Goal: Task Accomplishment & Management: Manage account settings

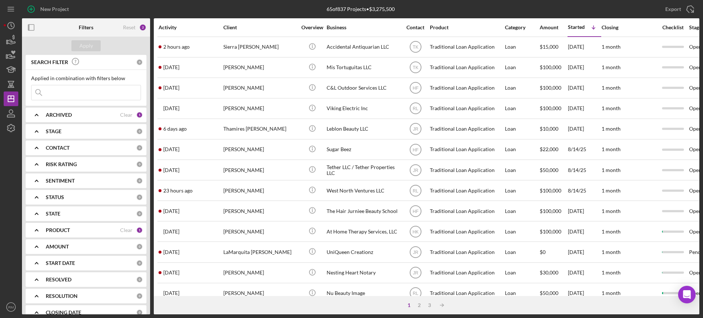
click at [101, 91] on input at bounding box center [86, 92] width 109 height 15
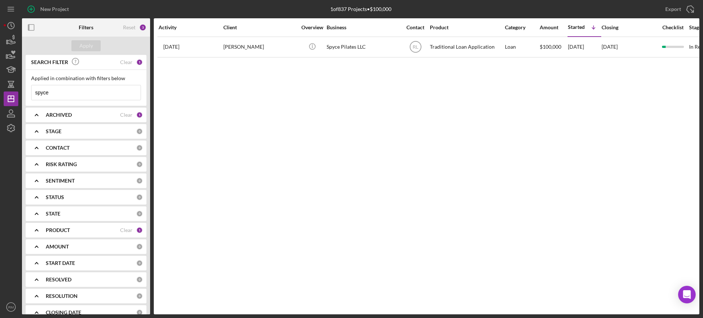
type input "spyce"
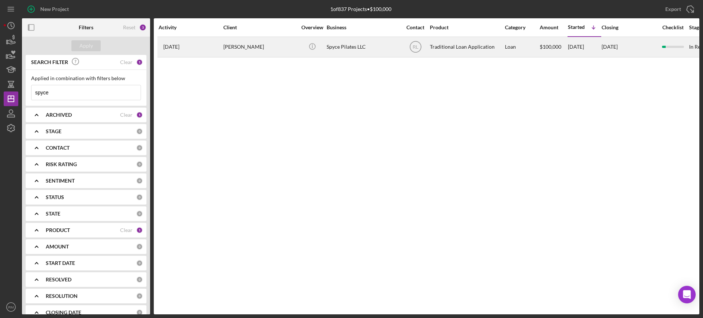
click at [249, 47] on div "[PERSON_NAME]" at bounding box center [259, 46] width 73 height 19
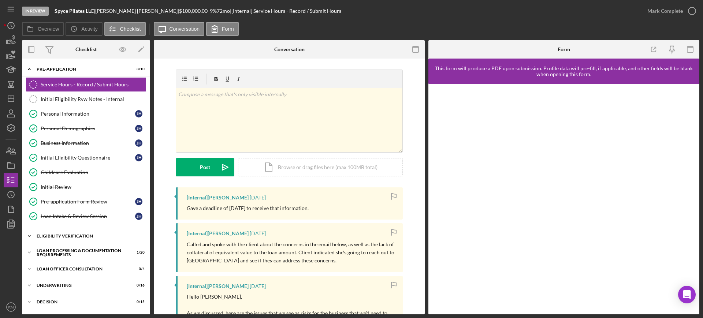
scroll to position [98, 0]
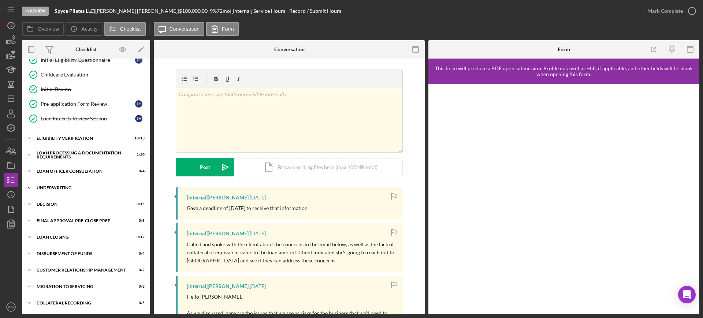
click at [58, 190] on div "Icon/Expander Underwriting 0 / 16" at bounding box center [86, 188] width 128 height 15
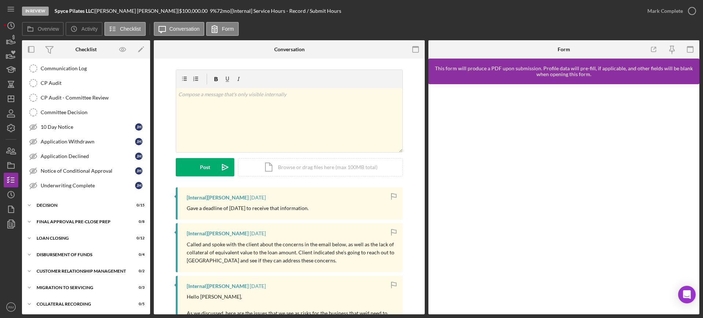
scroll to position [336, 0]
click at [79, 129] on div "10 Day Notice" at bounding box center [88, 127] width 95 height 6
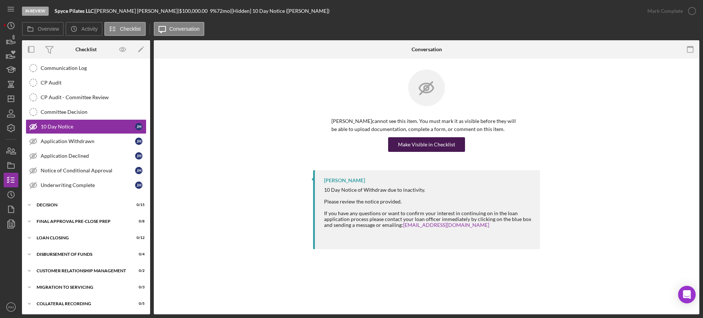
click at [446, 146] on div "Make Visible in Checklist" at bounding box center [426, 144] width 57 height 15
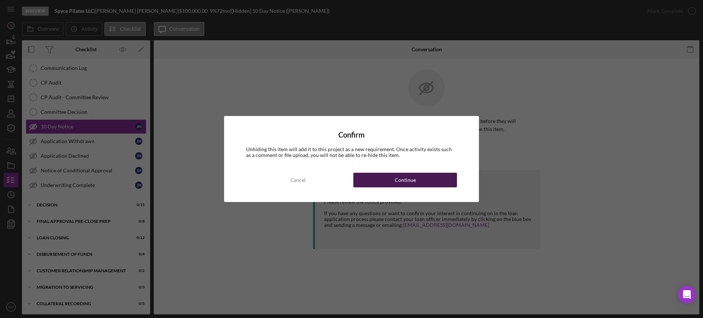
click at [410, 181] on div "Continue" at bounding box center [405, 180] width 21 height 15
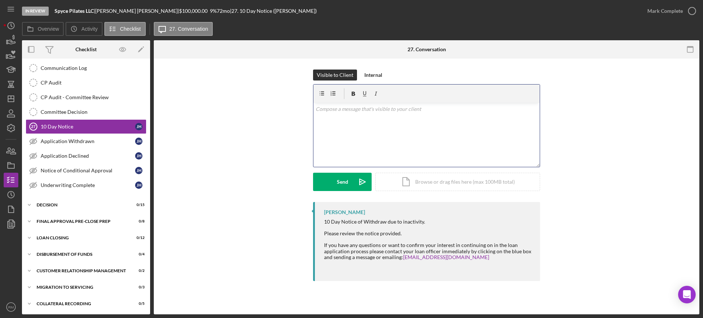
click at [361, 137] on div "v Color teal Color pink Remove color Add row above Add row below Add column bef…" at bounding box center [427, 135] width 226 height 64
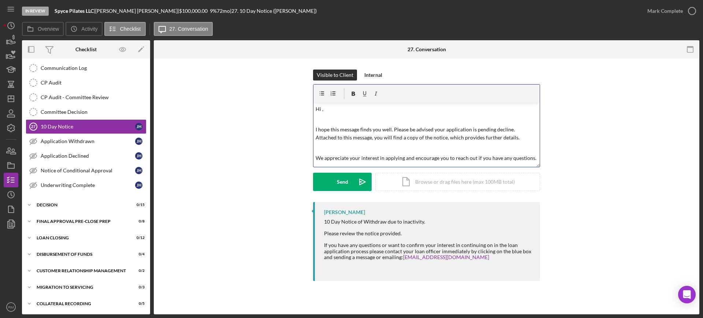
click at [350, 115] on p at bounding box center [427, 119] width 222 height 8
click at [408, 175] on div "Icon/Document Browse or drag files here (max 100MB total) Tap to choose files o…" at bounding box center [457, 182] width 165 height 18
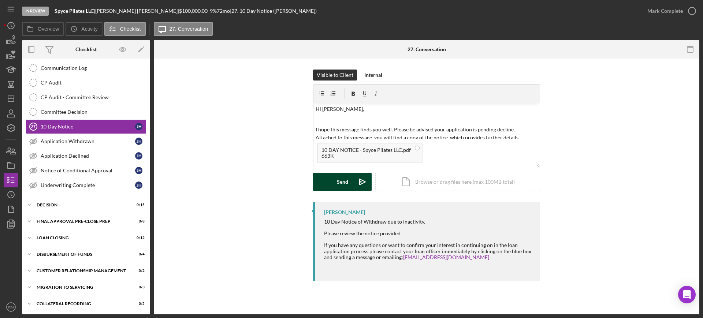
click at [338, 186] on div "Send" at bounding box center [342, 182] width 11 height 18
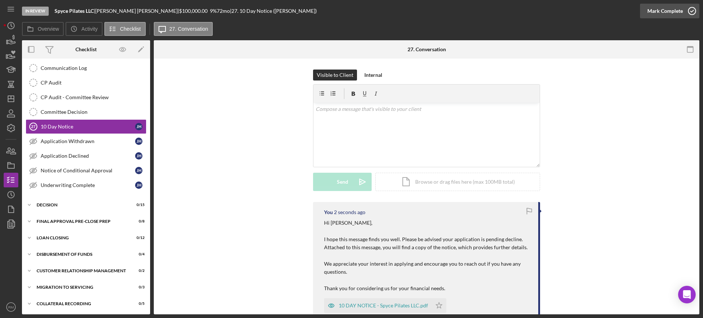
click at [679, 8] on div "Mark Complete" at bounding box center [666, 11] width 36 height 15
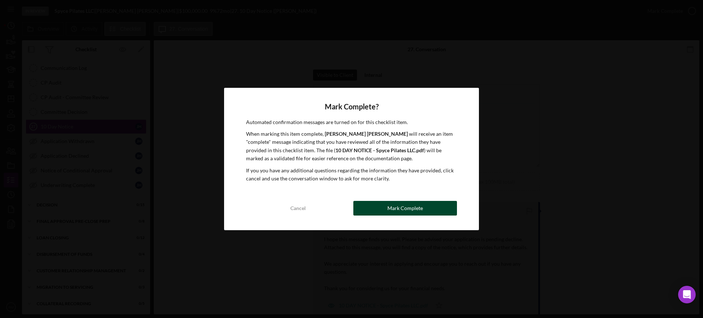
click at [406, 206] on div "Mark Complete" at bounding box center [406, 208] width 36 height 15
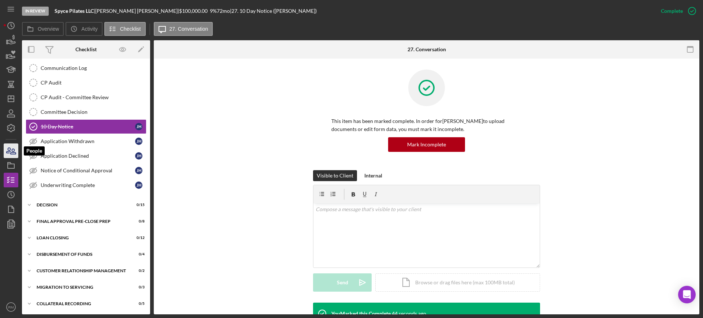
click at [7, 148] on icon "button" at bounding box center [11, 151] width 18 height 18
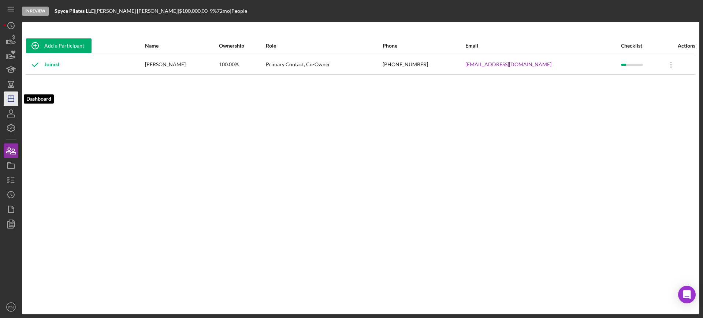
click at [12, 100] on icon "Icon/Dashboard" at bounding box center [11, 99] width 18 height 18
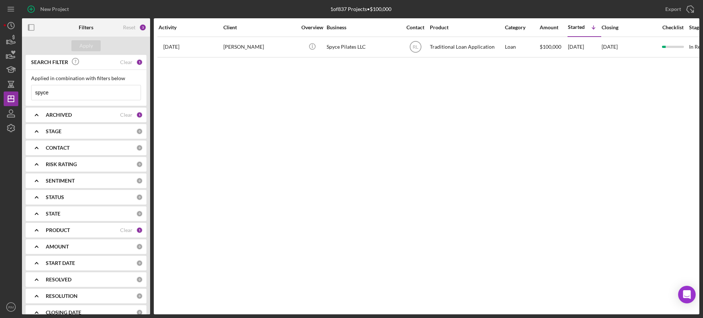
click at [68, 90] on input "spyce" at bounding box center [86, 92] width 109 height 15
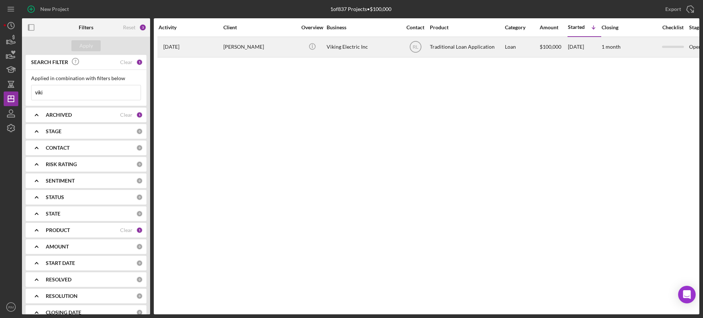
type input "viki"
click at [225, 41] on div "[PERSON_NAME]" at bounding box center [259, 46] width 73 height 19
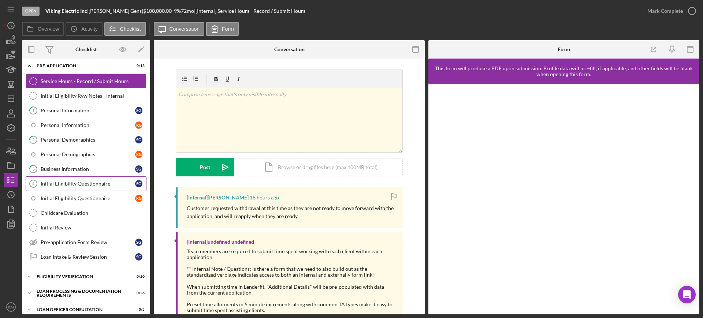
scroll to position [158, 0]
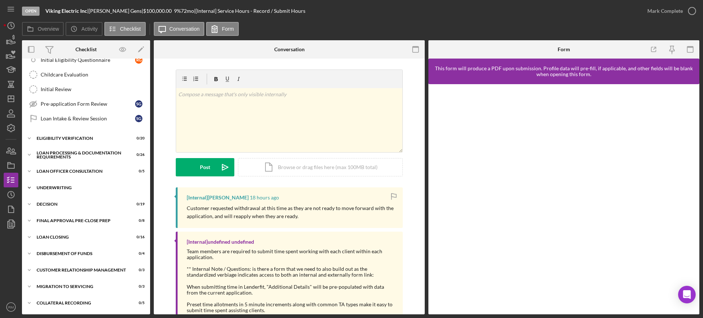
click at [53, 183] on div "Icon/Expander Underwriting 0 / 18" at bounding box center [86, 188] width 128 height 15
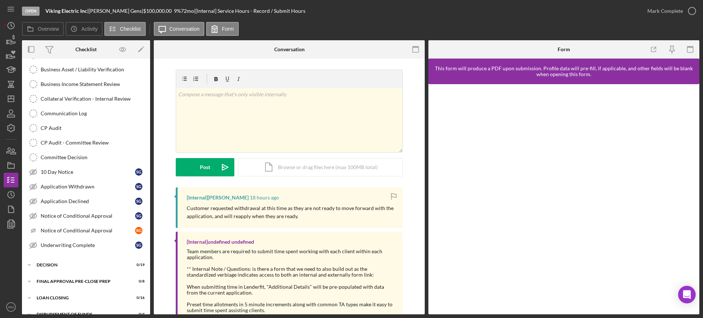
scroll to position [366, 0]
click at [65, 182] on link "Application Withdrawn Application Withdrawn S G" at bounding box center [86, 185] width 121 height 15
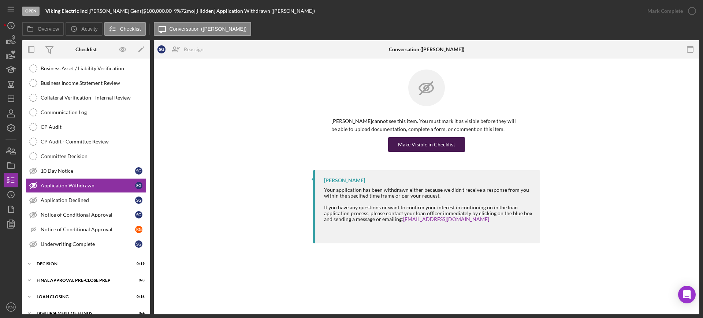
click at [419, 147] on div "Make Visible in Checklist" at bounding box center [426, 144] width 57 height 15
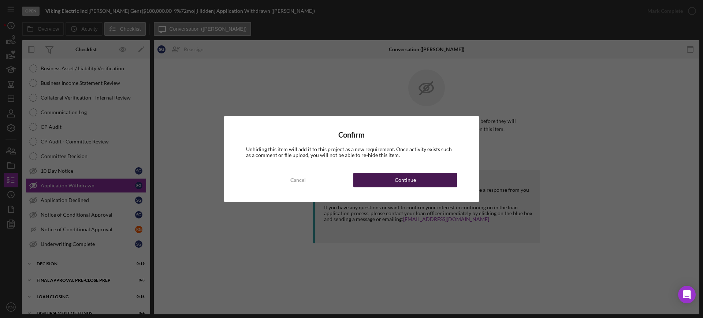
click at [400, 179] on div "Continue" at bounding box center [405, 180] width 21 height 15
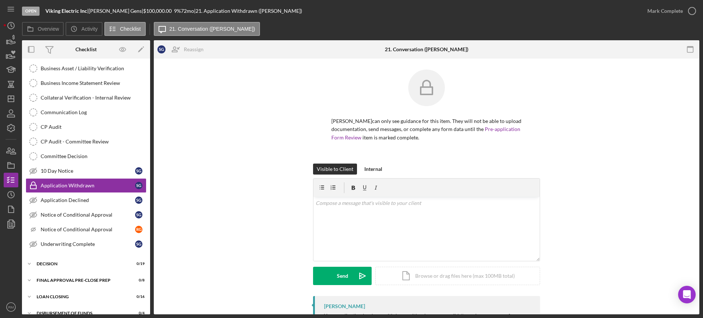
click at [400, 179] on form "v Color teal Color pink Remove color Add row above Add row below Add column bef…" at bounding box center [426, 231] width 227 height 107
click at [411, 271] on div "Icon/Document Browse or drag files here (max 100MB total) Tap to choose files o…" at bounding box center [457, 276] width 165 height 18
click at [329, 207] on p at bounding box center [427, 203] width 222 height 8
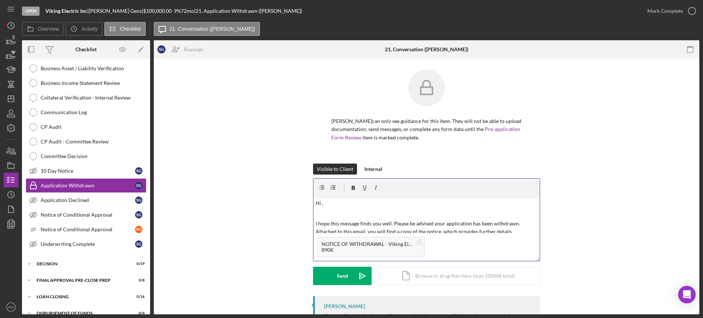
click at [327, 201] on p "Hi ," at bounding box center [427, 203] width 222 height 8
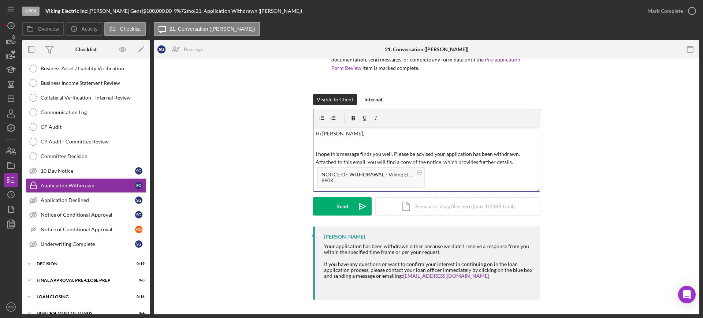
scroll to position [426, 0]
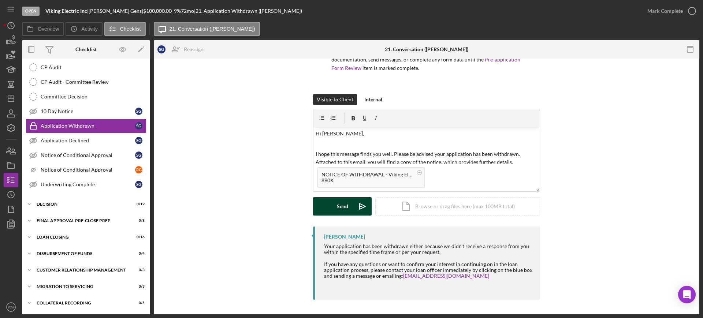
click at [330, 206] on button "Send Icon/icon-invite-send" at bounding box center [342, 206] width 59 height 18
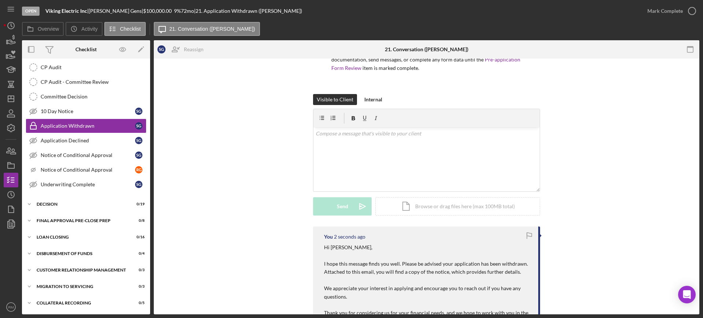
click at [668, 12] on div "Mark Complete" at bounding box center [666, 11] width 36 height 15
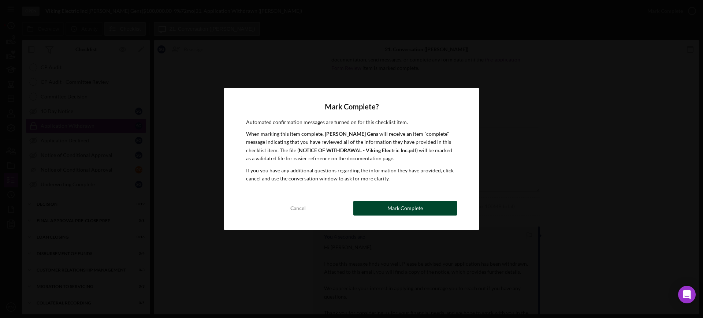
click at [400, 206] on div "Mark Complete" at bounding box center [406, 208] width 36 height 15
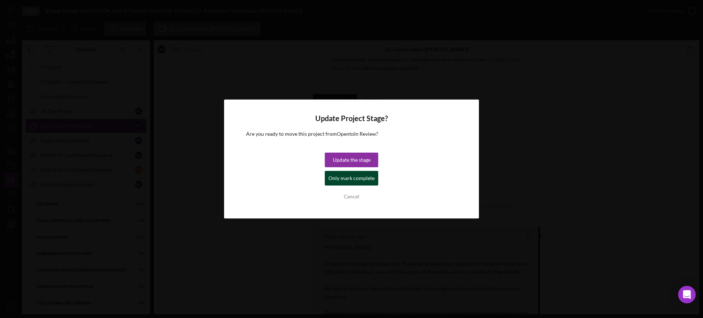
click at [350, 180] on div "Only mark complete" at bounding box center [352, 178] width 46 height 15
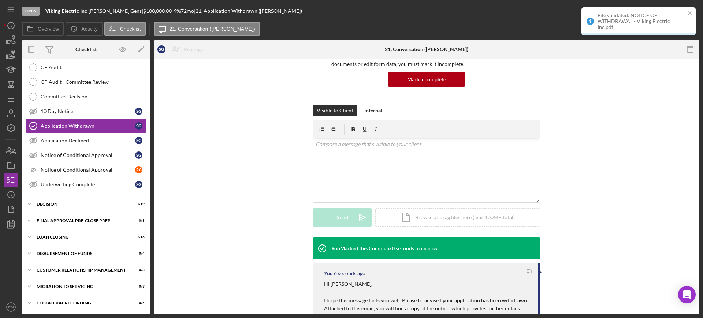
scroll to position [60, 0]
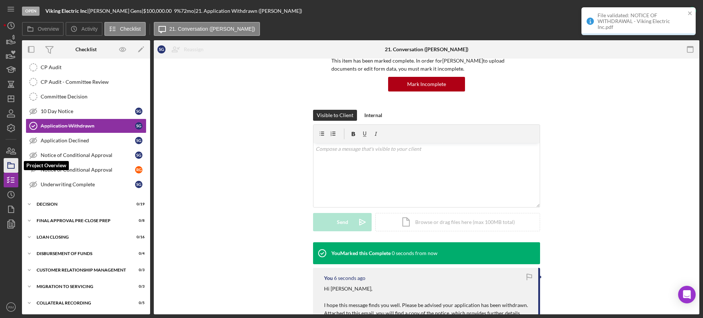
click at [8, 165] on rect "button" at bounding box center [11, 166] width 7 height 4
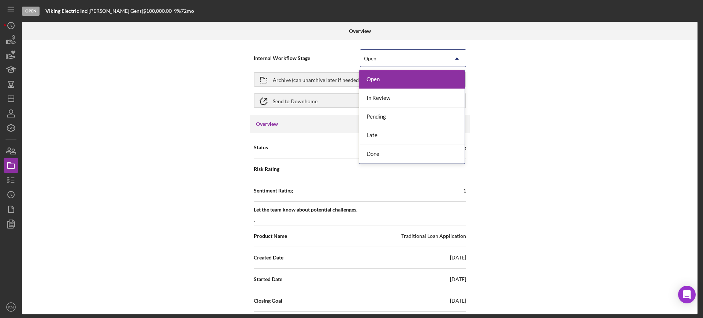
click at [372, 59] on div "Open" at bounding box center [370, 59] width 12 height 6
click at [377, 147] on div "Done" at bounding box center [411, 154] width 105 height 19
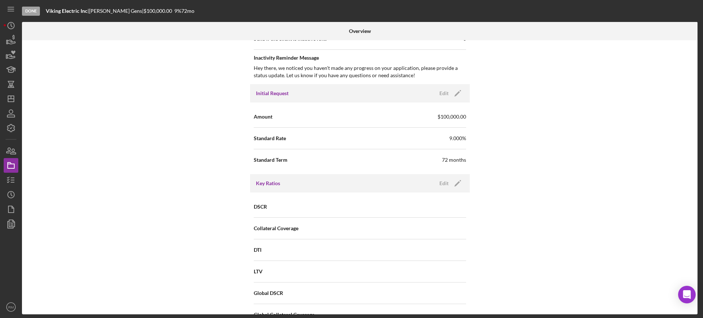
scroll to position [845, 0]
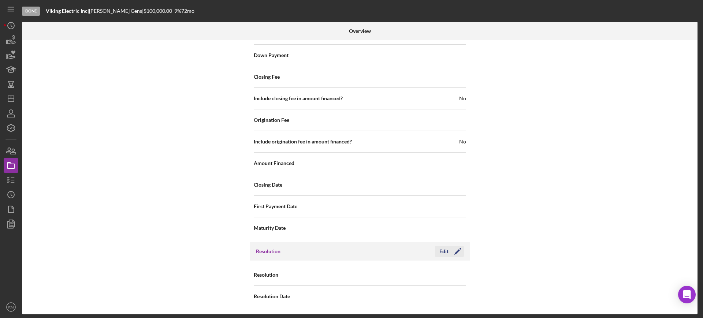
click at [444, 254] on div "Edit" at bounding box center [444, 251] width 9 height 11
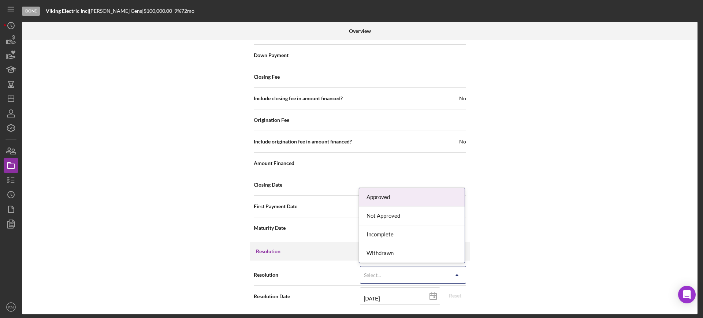
click at [420, 270] on div "Select..." at bounding box center [404, 275] width 88 height 17
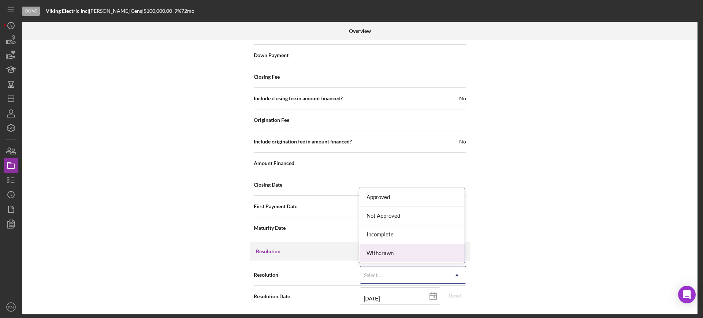
click at [407, 256] on div "Withdrawn" at bounding box center [411, 253] width 105 height 19
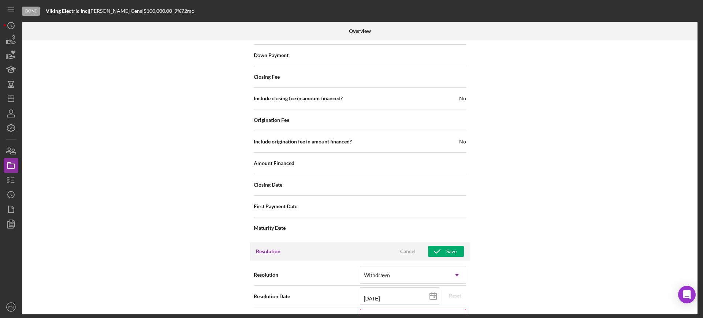
scroll to position [892, 0]
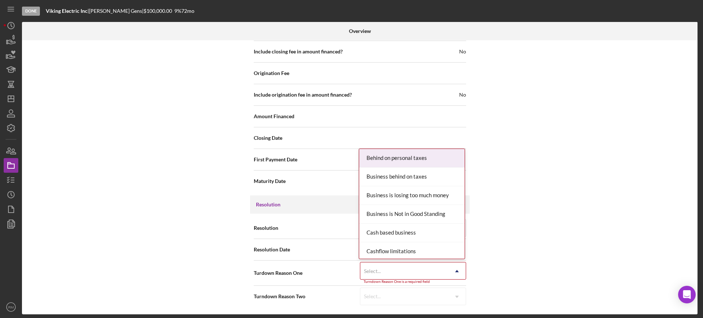
click at [398, 263] on div "Select..." at bounding box center [404, 271] width 88 height 17
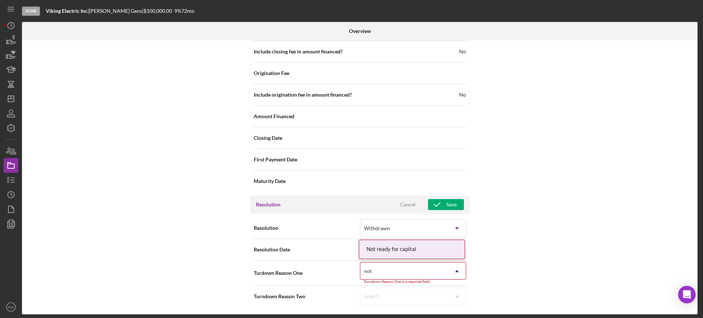
type input "not r"
click at [398, 248] on div "Not ready for capital" at bounding box center [411, 249] width 105 height 19
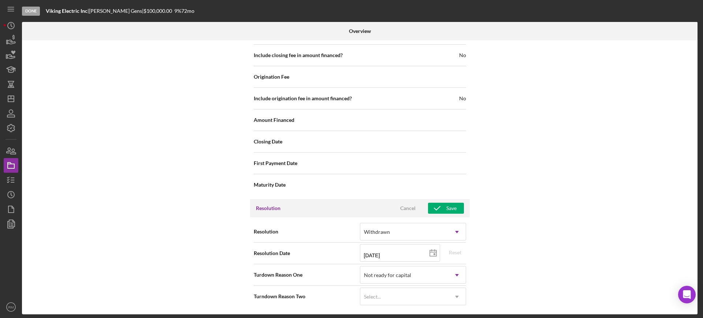
scroll to position [888, 0]
click at [437, 209] on icon "button" at bounding box center [437, 208] width 18 height 18
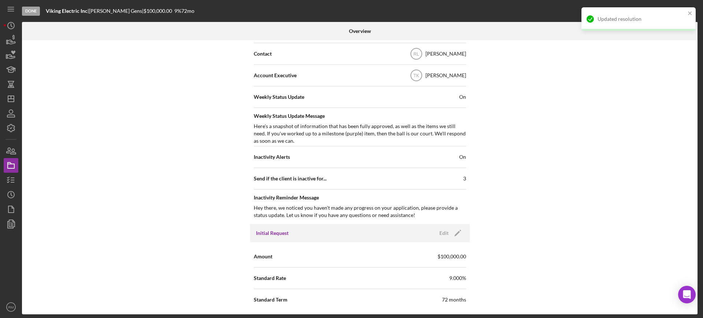
scroll to position [0, 0]
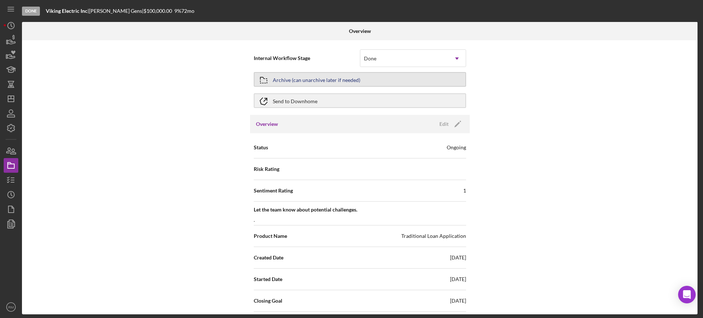
click at [319, 81] on div "Archive (can unarchive later if needed)" at bounding box center [317, 79] width 88 height 13
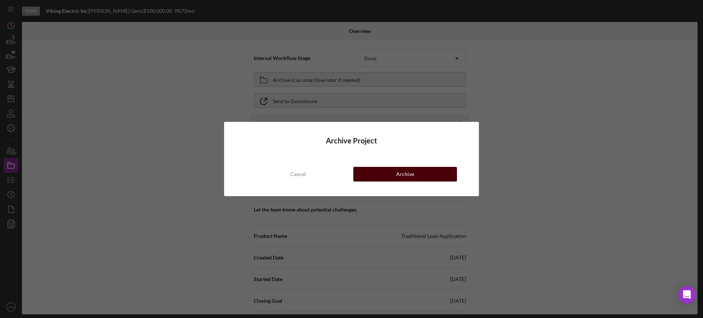
click at [366, 170] on button "Archive" at bounding box center [405, 174] width 104 height 15
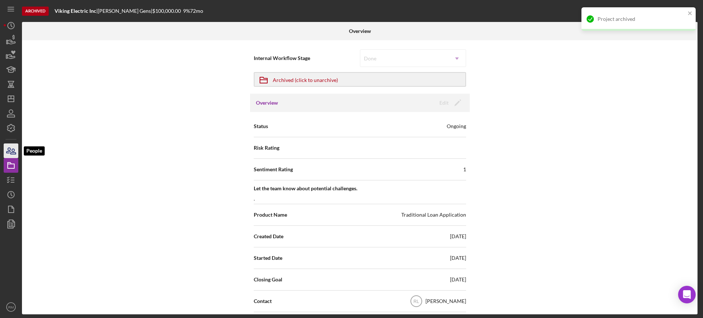
click at [16, 149] on icon "button" at bounding box center [11, 151] width 18 height 18
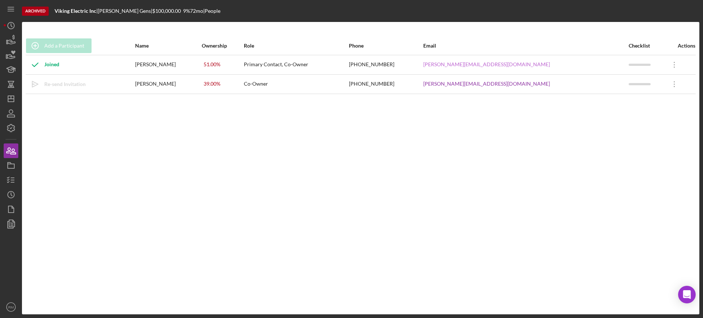
drag, startPoint x: 507, startPoint y: 85, endPoint x: 524, endPoint y: 64, distance: 27.1
